Goal: Task Accomplishment & Management: Use online tool/utility

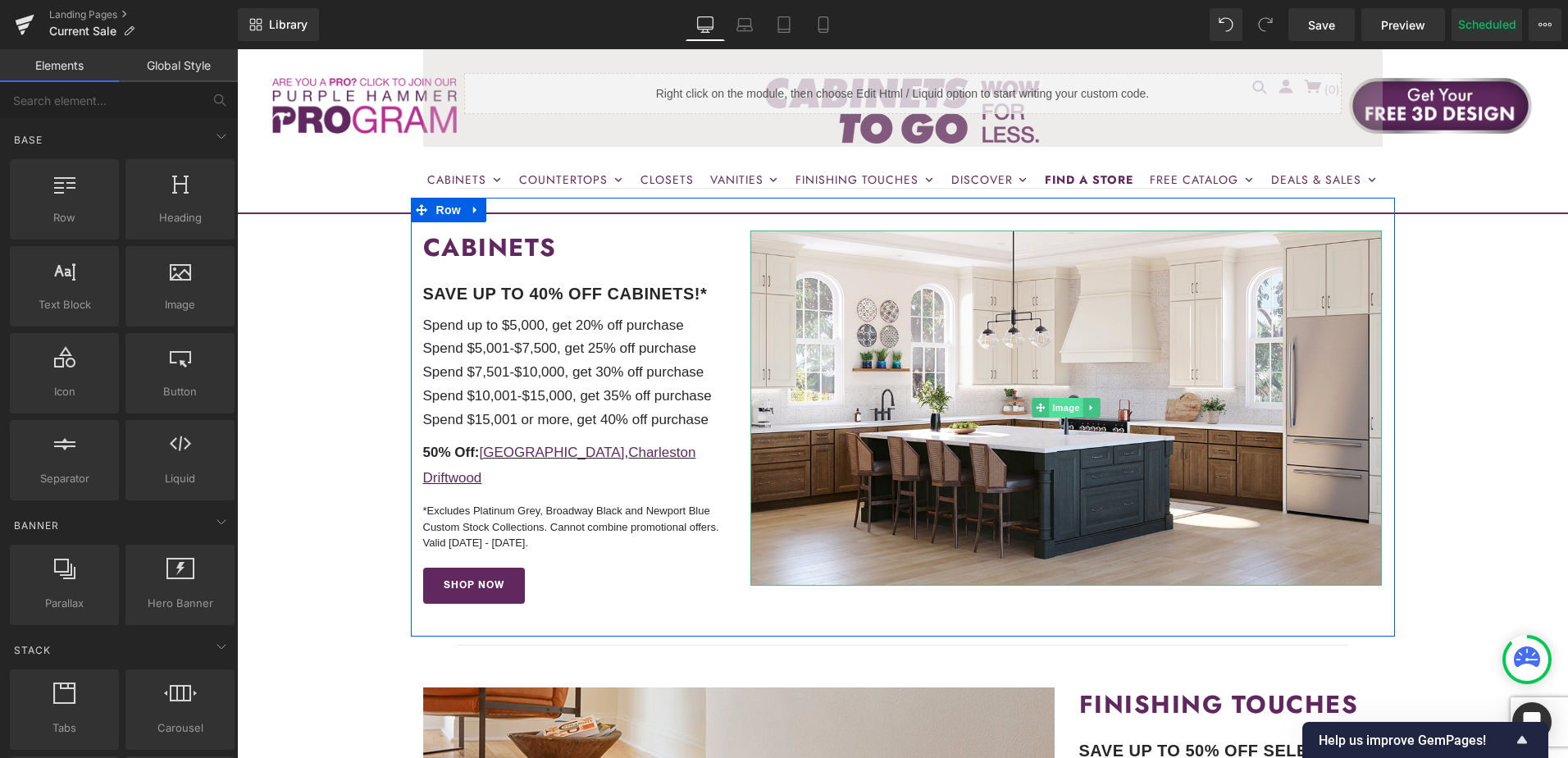
click at [1061, 412] on span "Image" at bounding box center [1067, 407] width 35 height 20
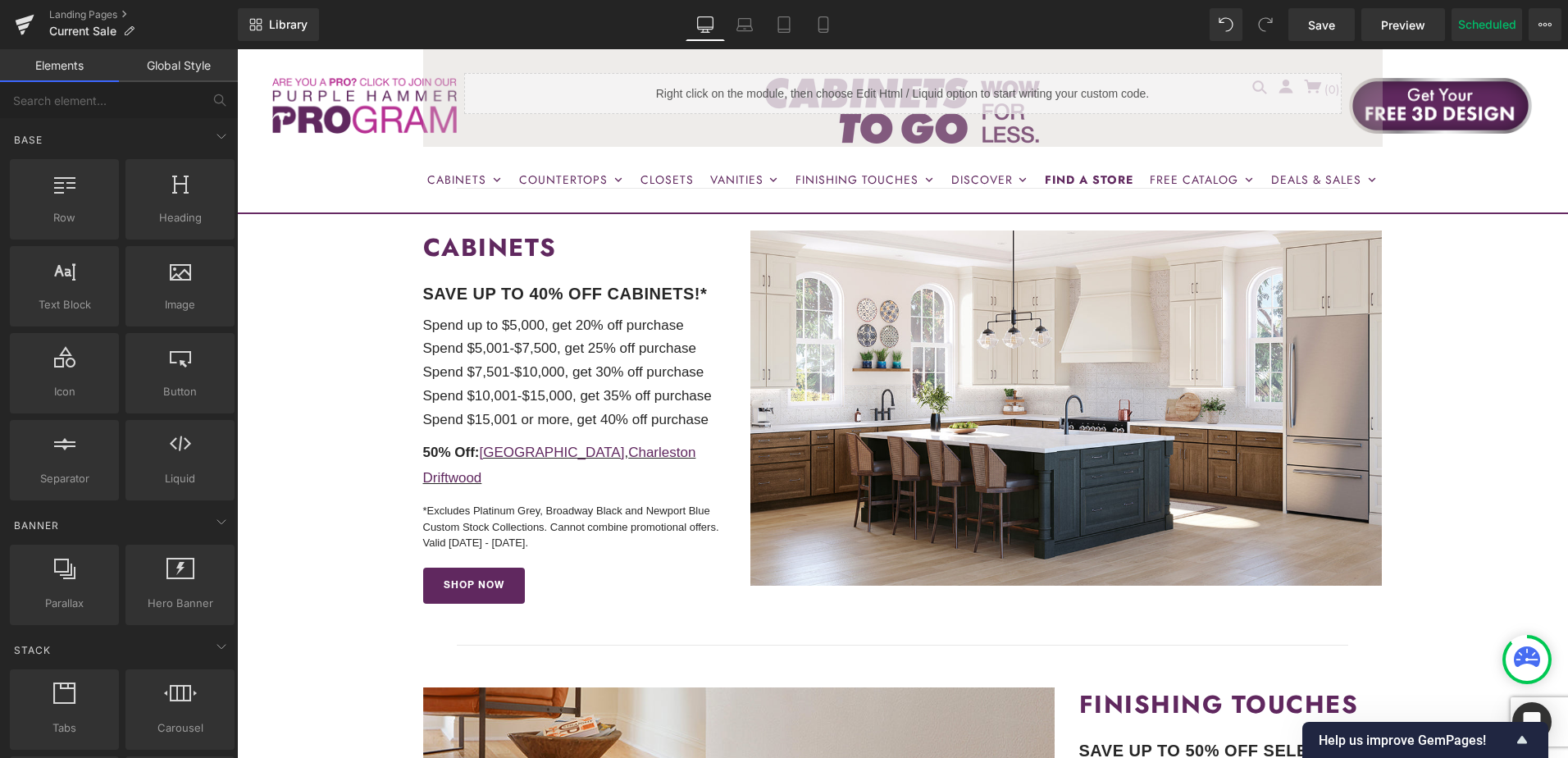
click at [466, 322] on p "Spend up to $5,000, get 20% off purchase" at bounding box center [575, 326] width 303 height 23
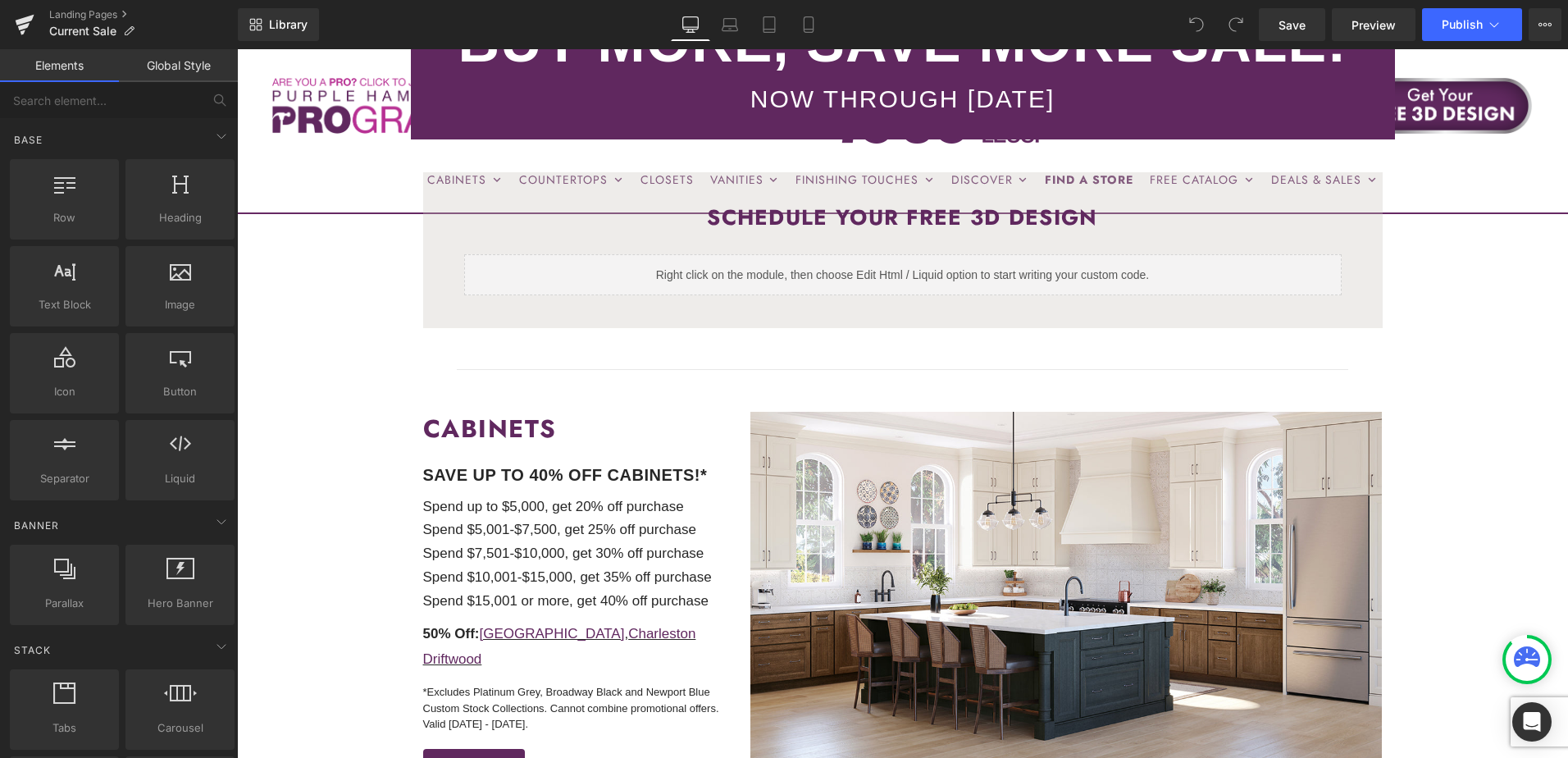
scroll to position [410, 0]
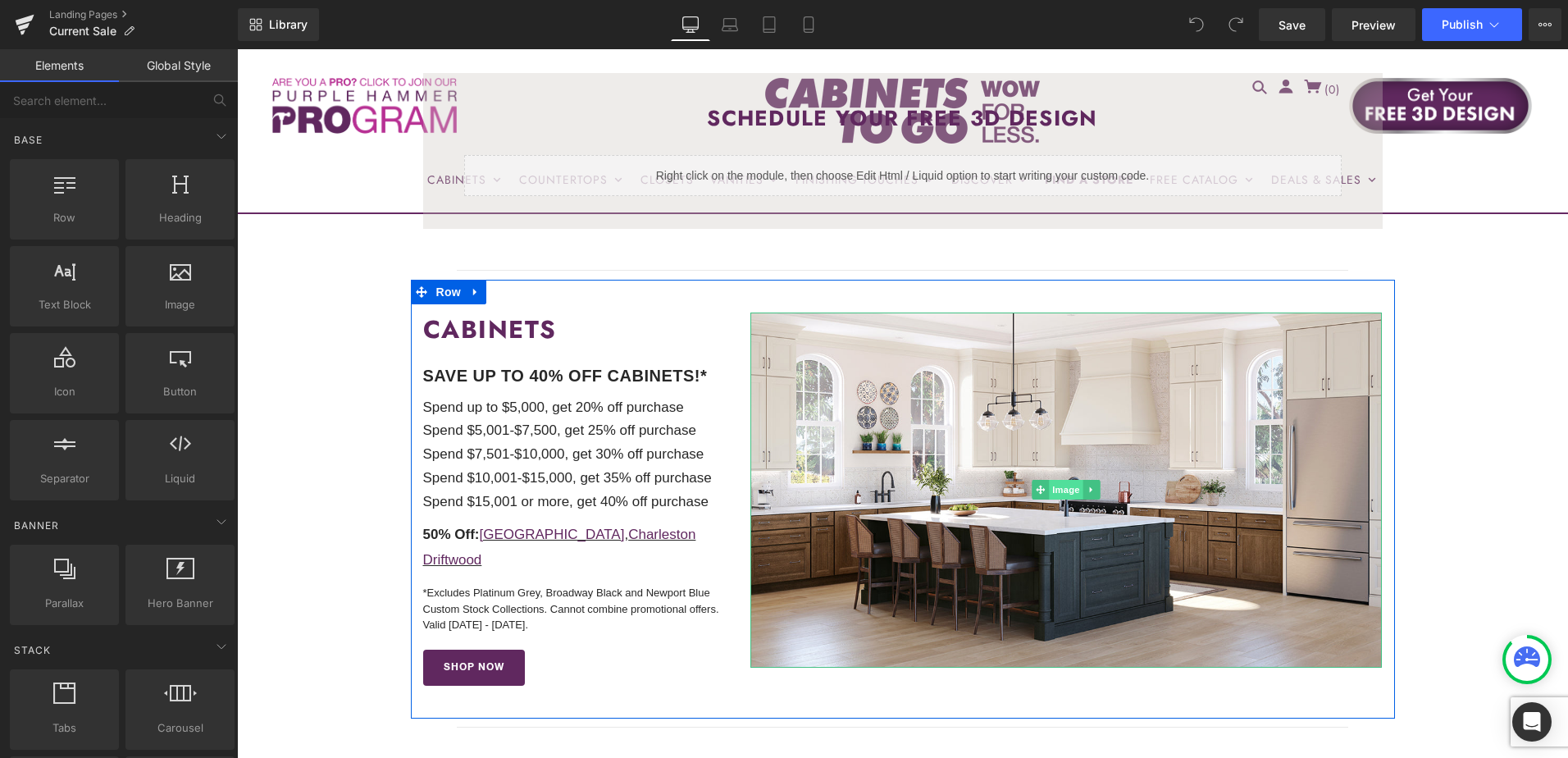
click at [1061, 489] on span "Image" at bounding box center [1067, 489] width 35 height 20
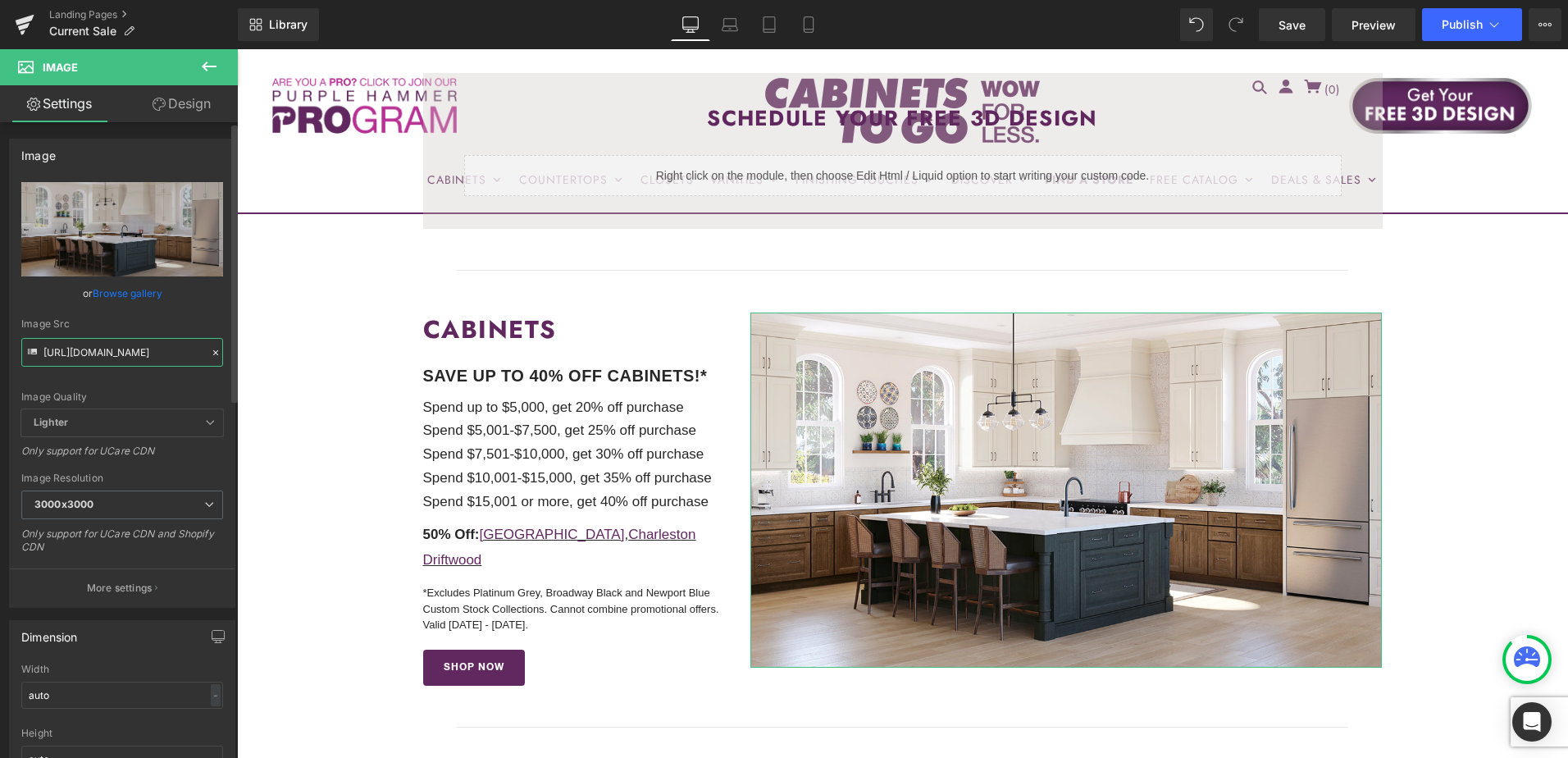
click at [110, 358] on input "[URL][DOMAIN_NAME]" at bounding box center [122, 352] width 202 height 29
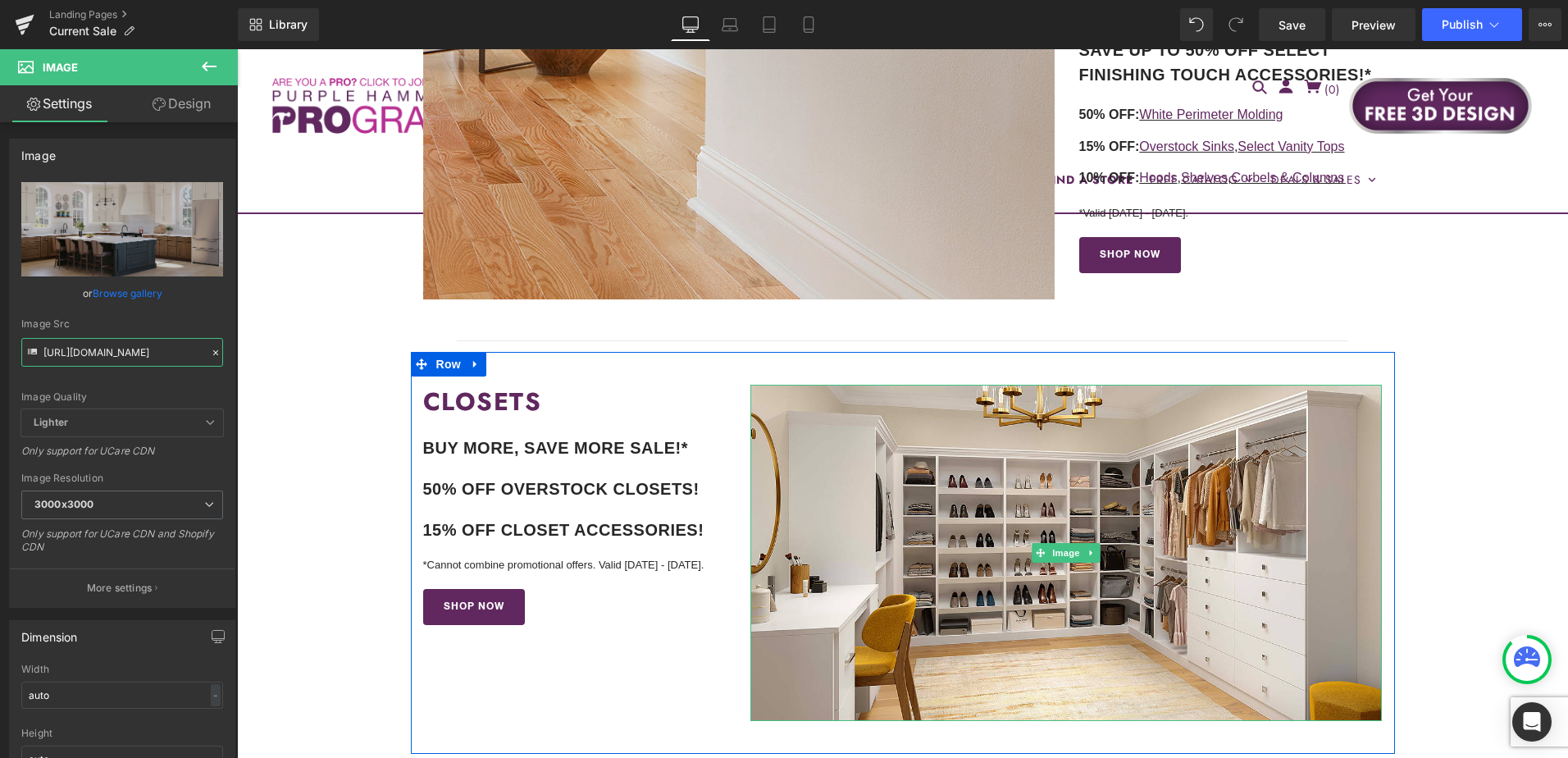
scroll to position [984, 0]
